Goal: Task Accomplishment & Management: Complete application form

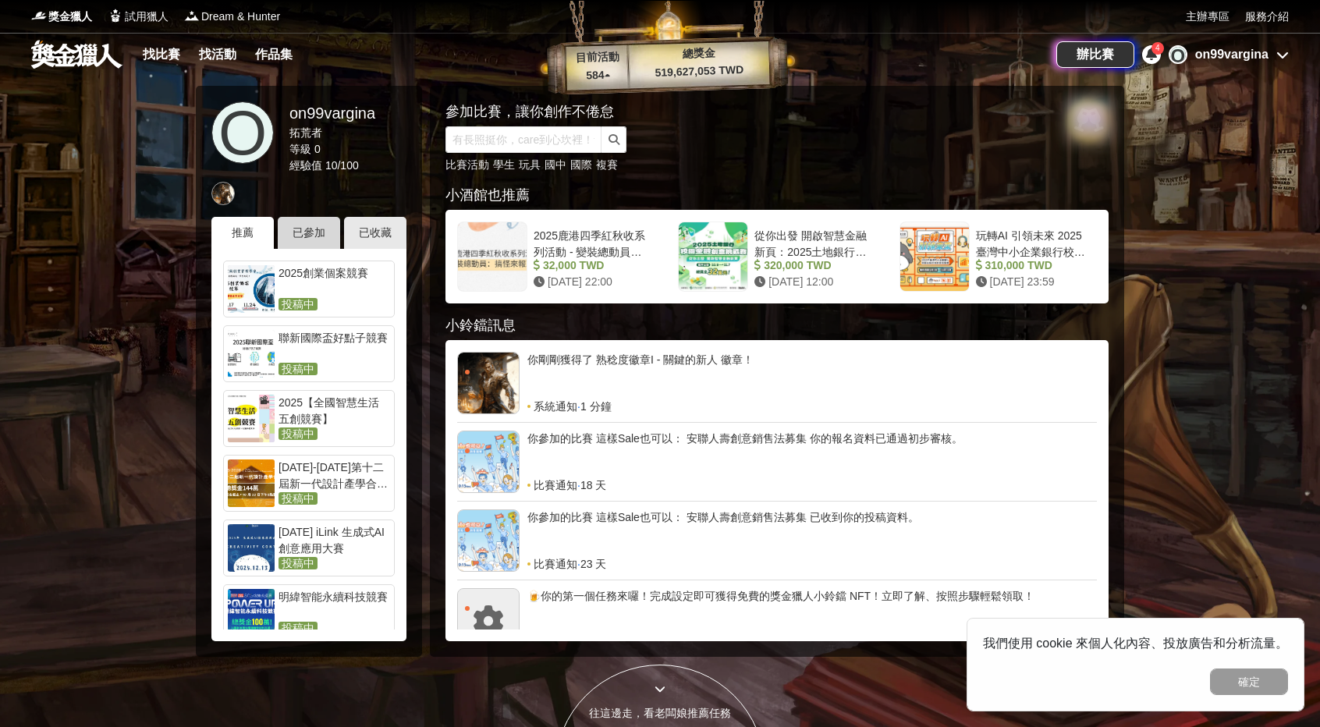
click at [311, 236] on div "已參加" at bounding box center [309, 233] width 62 height 32
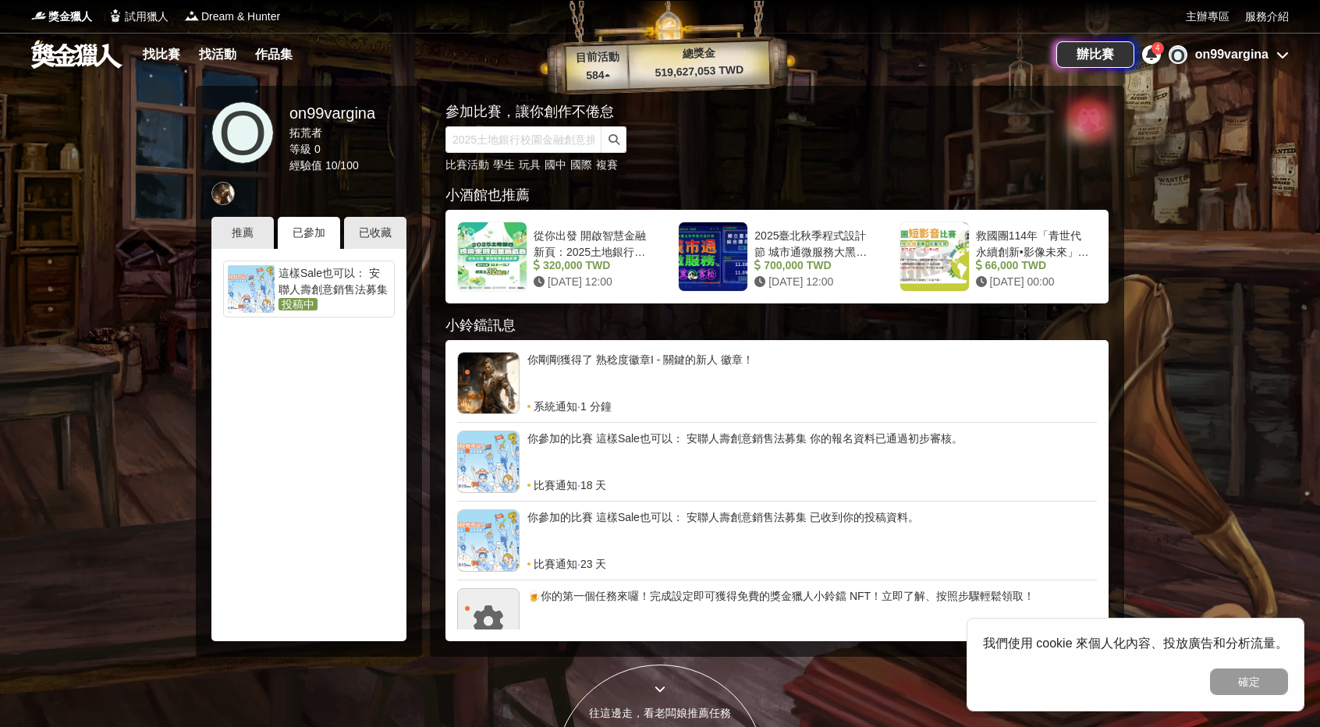
click at [297, 272] on div "這樣Sale也可以： 安聯人壽創意銷售法募集" at bounding box center [335, 280] width 112 height 31
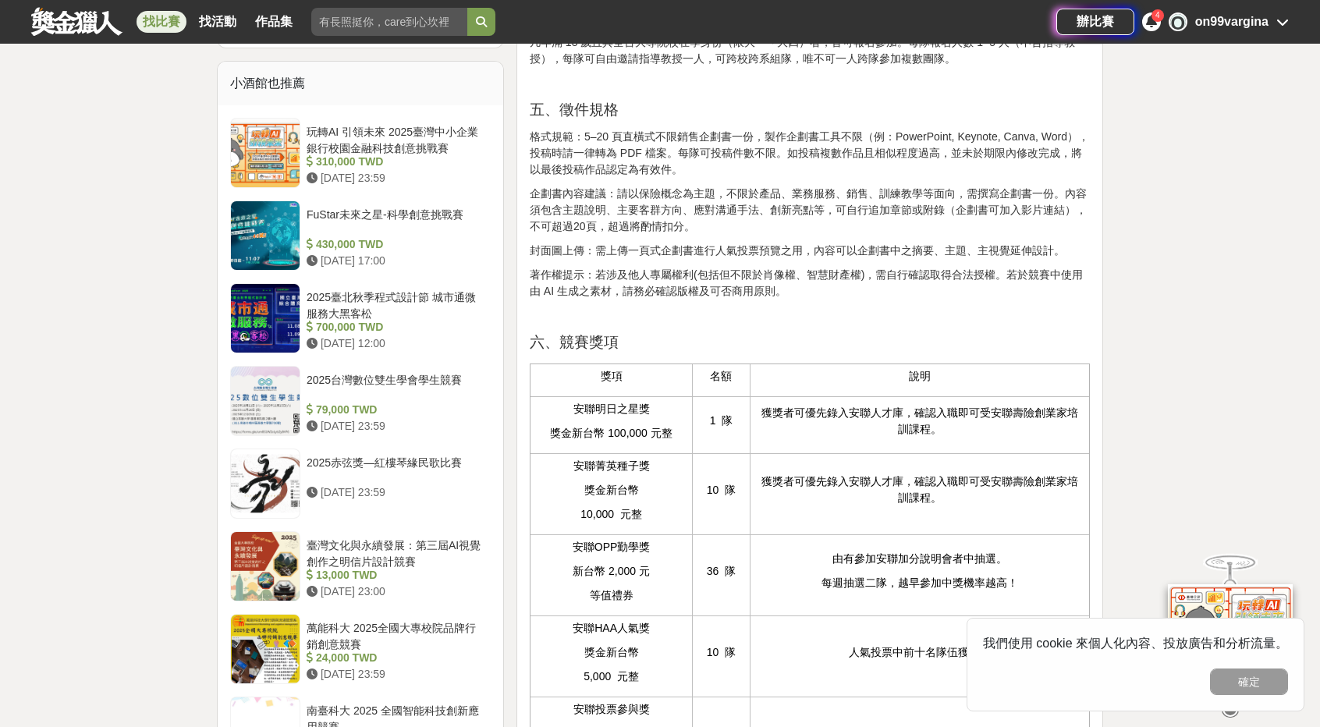
scroll to position [1248, 0]
click at [1225, 672] on button "確定" at bounding box center [1249, 682] width 78 height 27
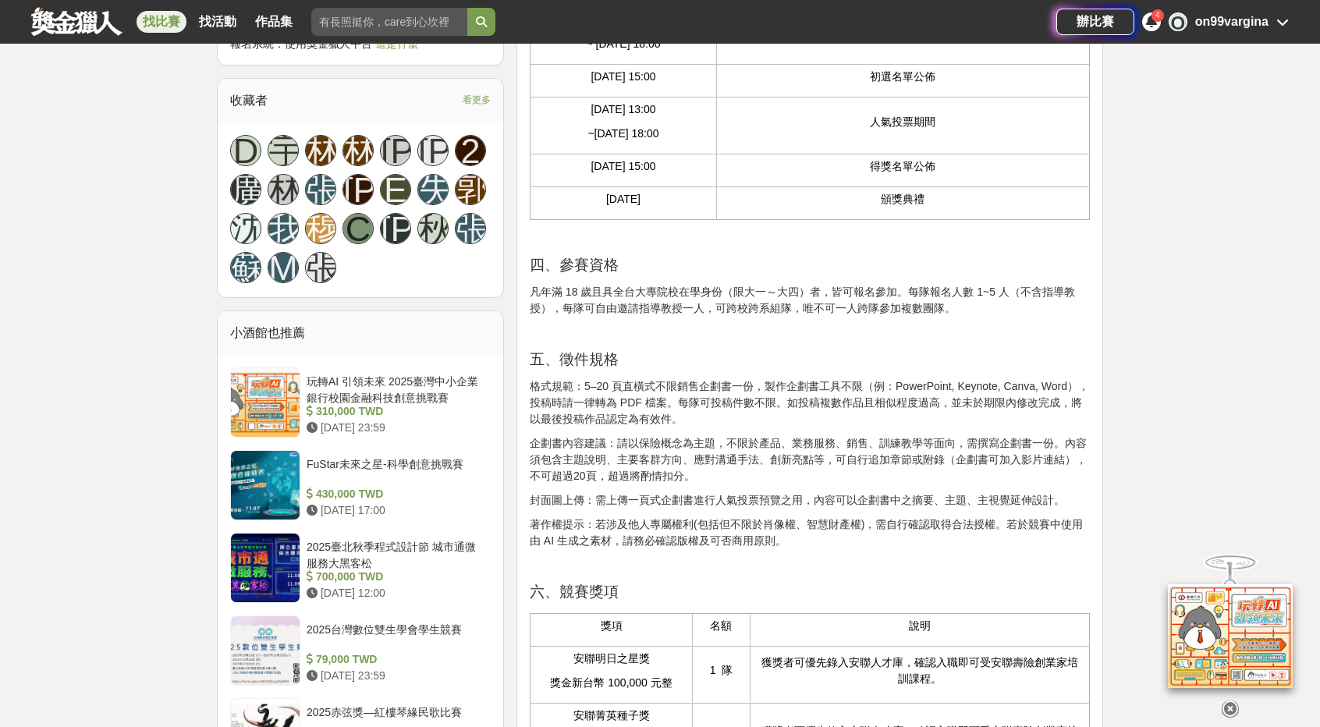
scroll to position [1014, 0]
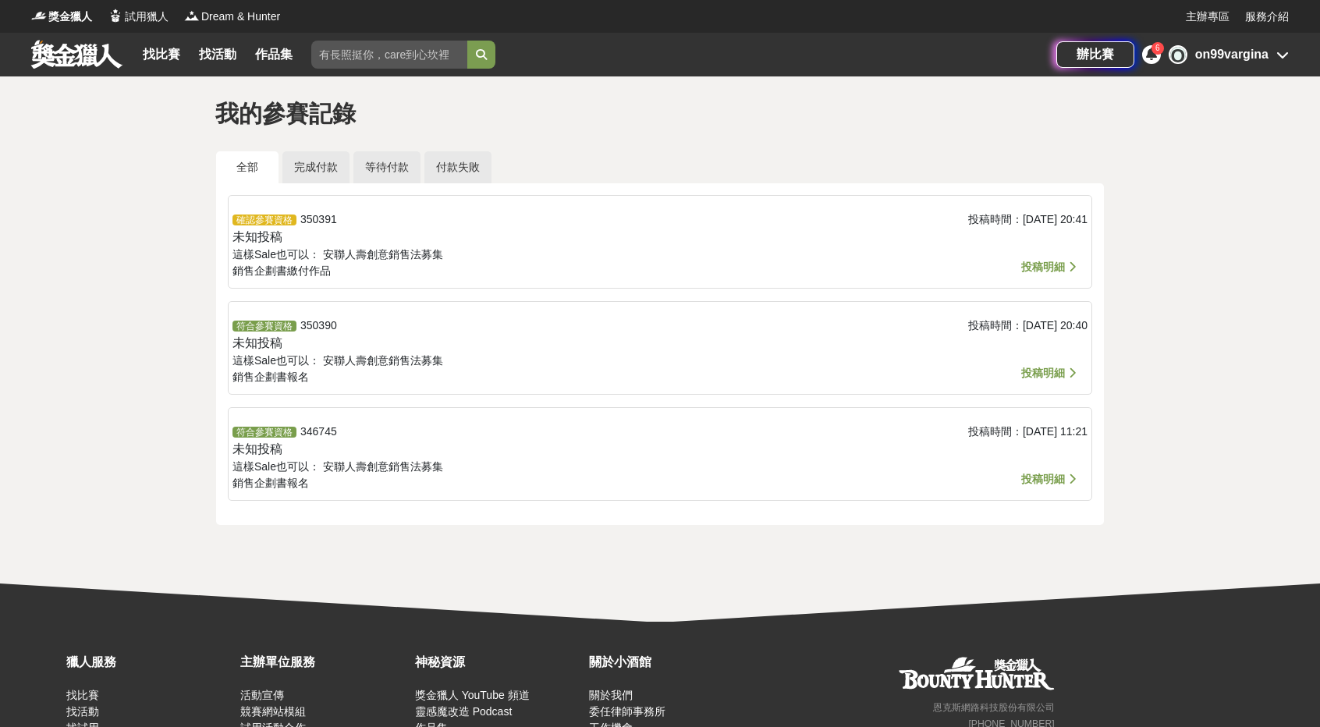
click at [1035, 482] on span "投稿明細" at bounding box center [1043, 479] width 44 height 12
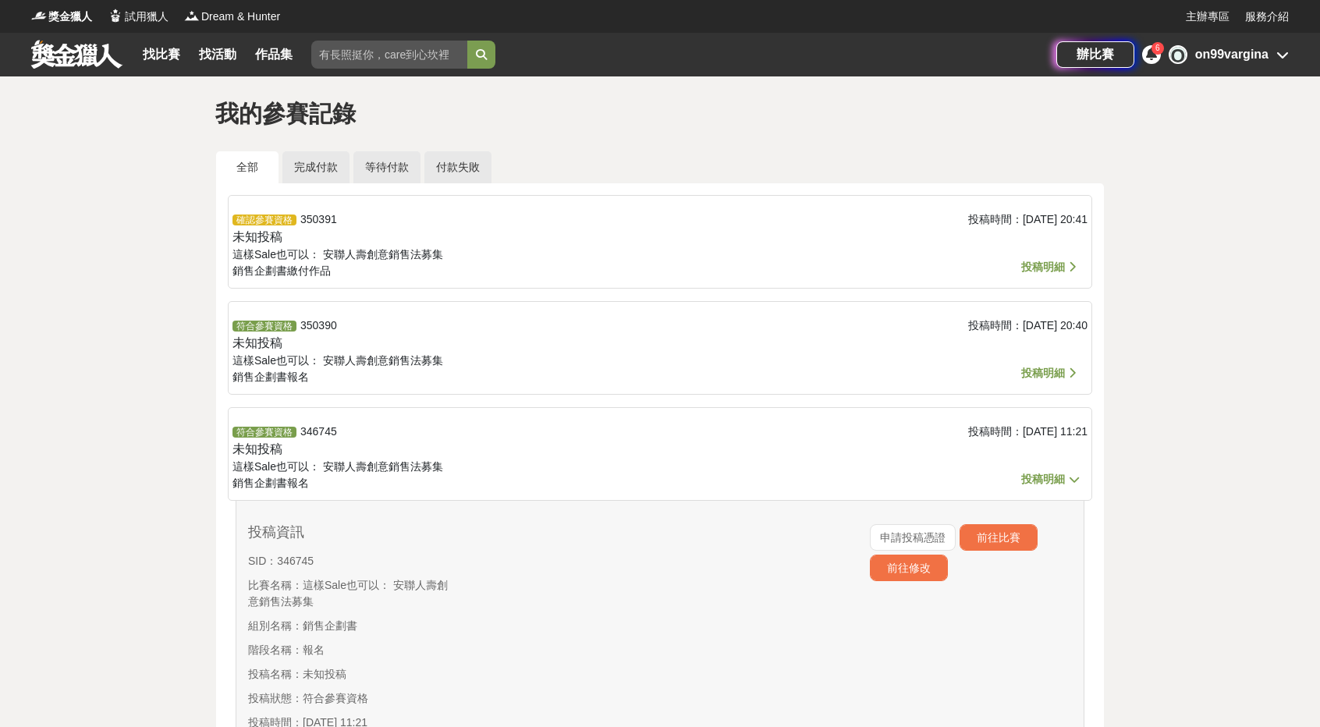
click at [1041, 363] on div "投稿時間： 2025-10-10 20:40" at bounding box center [945, 352] width 285 height 69
click at [1038, 375] on span "投稿明細" at bounding box center [1043, 373] width 44 height 12
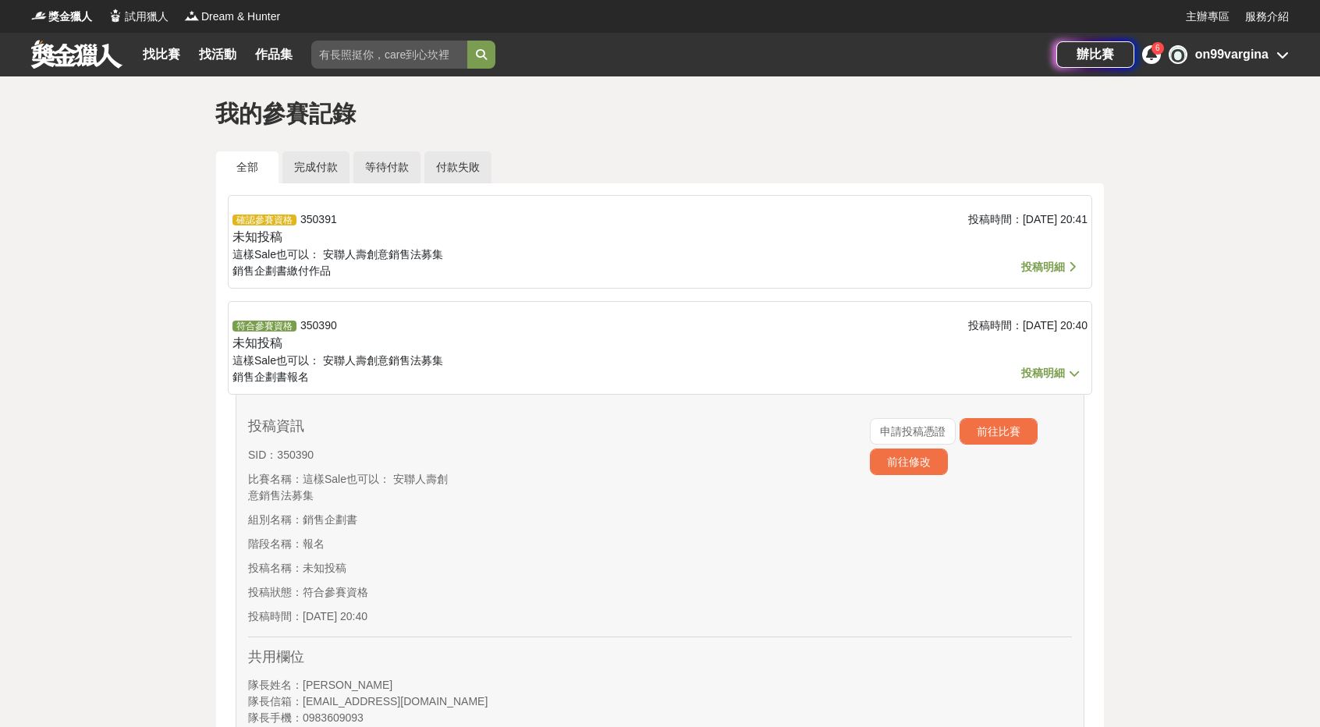
drag, startPoint x: 911, startPoint y: 463, endPoint x: 754, endPoint y: 512, distance: 164.4
click at [754, 512] on div "投稿資訊 SID： 350390 比賽名稱： 這樣Sale也可以： 安聯人壽創意銷售法募集 組別名稱： 銷售企劃書 階段名稱： 報名 投稿名稱： 未知投稿 投…" at bounding box center [660, 522] width 824 height 231
click at [881, 461] on button "前往修改" at bounding box center [909, 462] width 78 height 27
click at [1047, 367] on span "投稿明細" at bounding box center [1043, 373] width 44 height 12
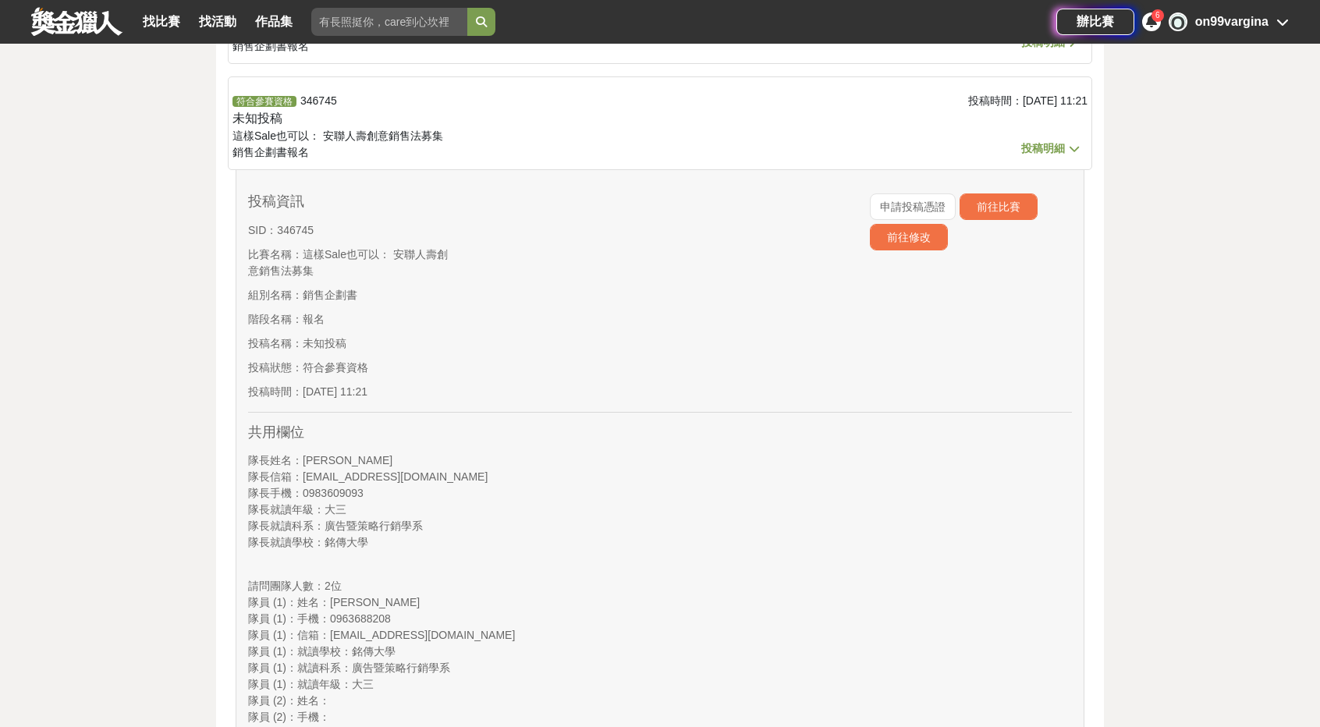
scroll to position [312, 0]
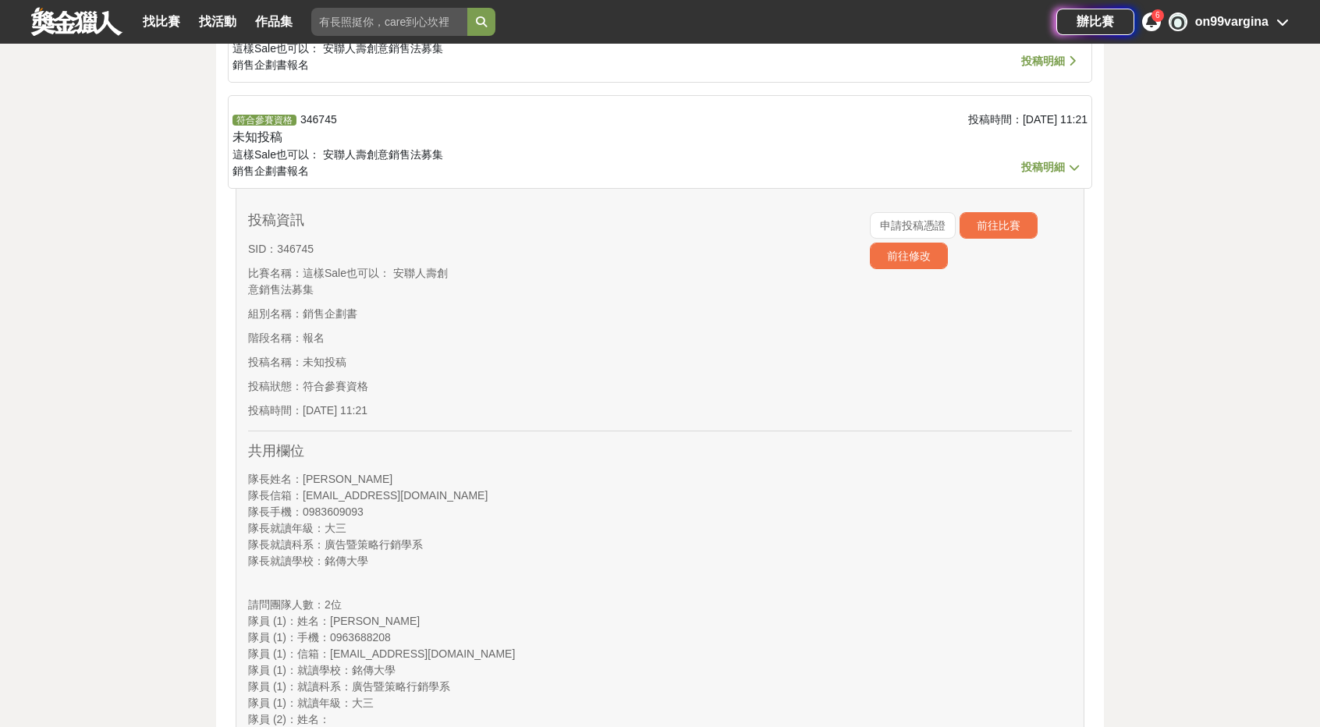
click at [1022, 159] on span "投稿明細" at bounding box center [1050, 167] width 59 height 19
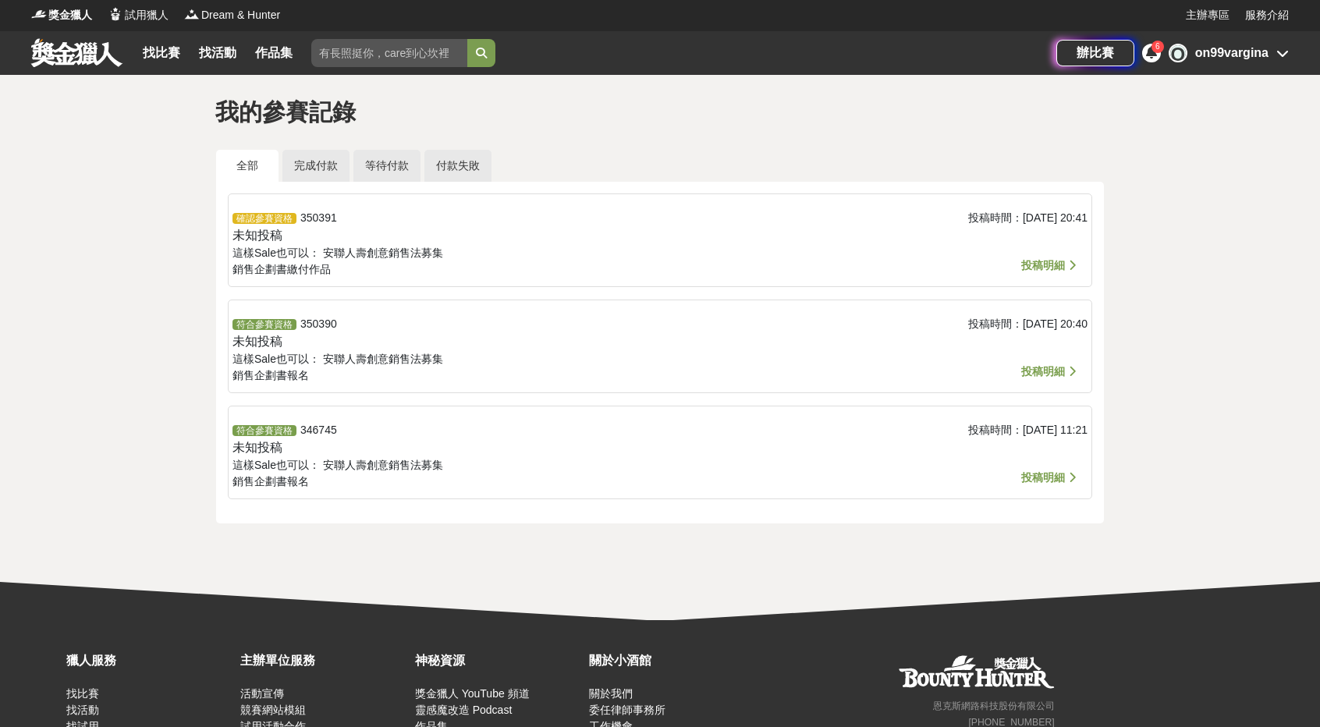
scroll to position [0, 0]
